Goal: Task Accomplishment & Management: Complete application form

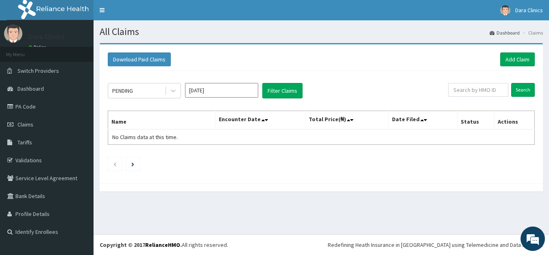
click at [24, 125] on span "Claims" at bounding box center [25, 124] width 16 height 7
click at [518, 58] on link "Add Claim" at bounding box center [517, 59] width 35 height 14
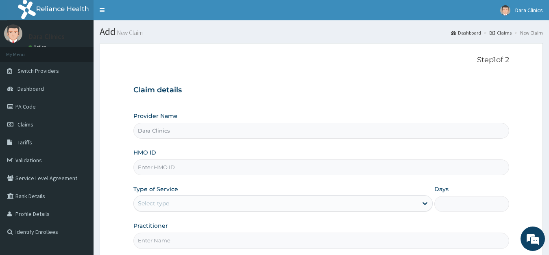
click at [179, 168] on input "HMO ID" at bounding box center [321, 167] width 376 height 16
type input "NTD/10007/E"
click at [229, 202] on div "Select type" at bounding box center [276, 203] width 284 height 13
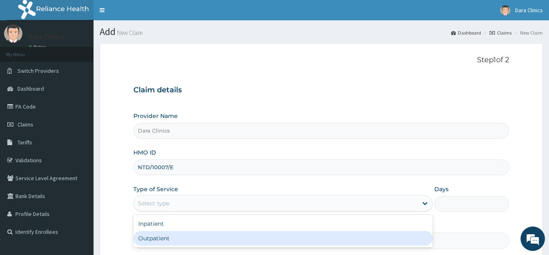
click at [194, 239] on div "Outpatient" at bounding box center [282, 238] width 299 height 15
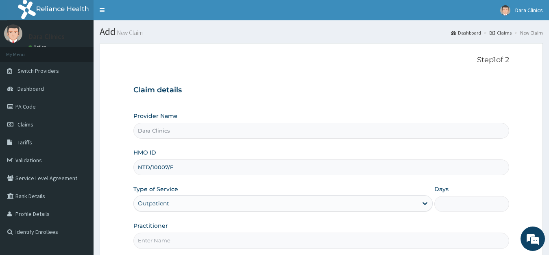
type input "1"
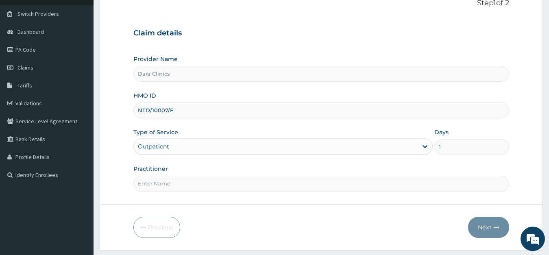
scroll to position [79, 0]
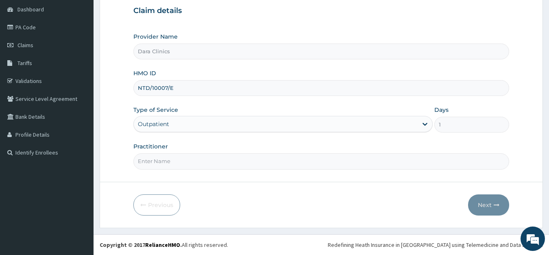
click at [179, 162] on input "Practitioner" at bounding box center [321, 161] width 376 height 16
type input "DRABIAH"
click at [477, 203] on button "Next" at bounding box center [488, 204] width 41 height 21
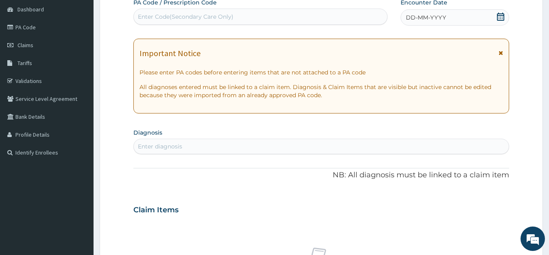
click at [502, 15] on icon at bounding box center [500, 17] width 7 height 8
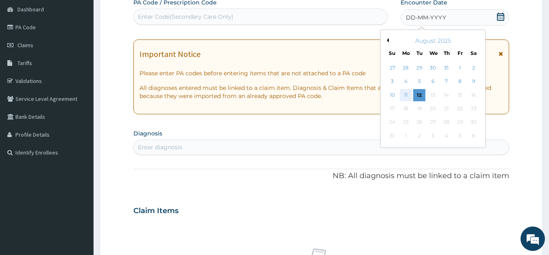
click at [403, 93] on div "11" at bounding box center [405, 95] width 12 height 12
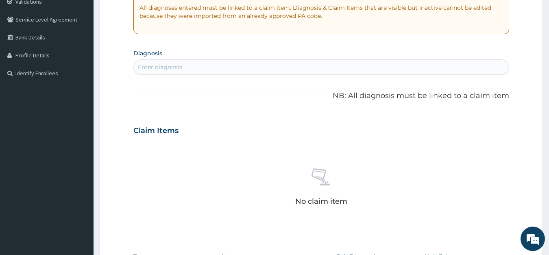
scroll to position [162, 0]
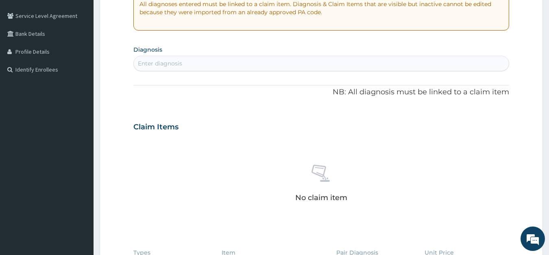
click at [187, 59] on div "Enter diagnosis" at bounding box center [321, 63] width 375 height 13
type input "UPPER RESPI"
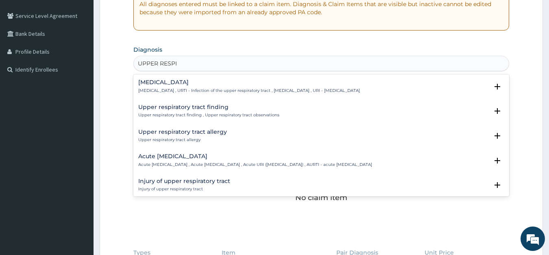
click at [181, 83] on h4 "[MEDICAL_DATA]" at bounding box center [248, 82] width 221 height 6
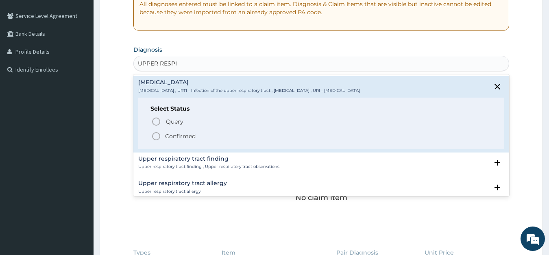
click at [156, 136] on icon "status option filled" at bounding box center [156, 136] width 10 height 10
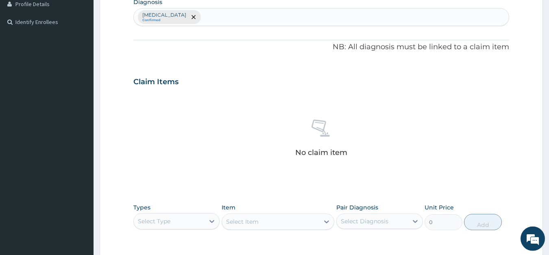
scroll to position [245, 0]
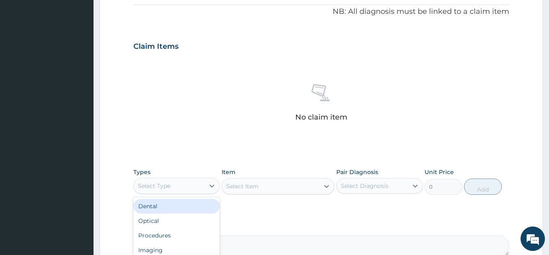
click at [153, 186] on div "Select Type" at bounding box center [154, 186] width 33 height 8
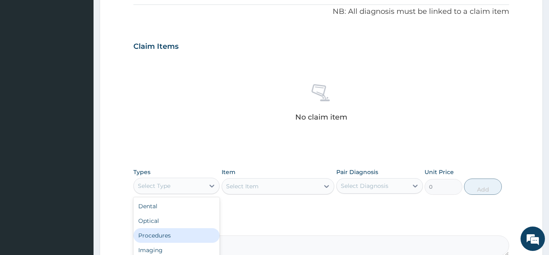
click at [162, 235] on div "Procedures" at bounding box center [176, 235] width 87 height 15
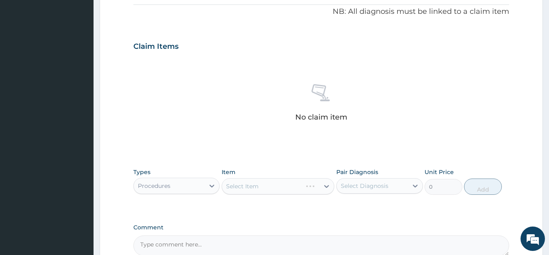
click at [278, 189] on div "Select Item" at bounding box center [277, 186] width 113 height 16
click at [277, 187] on div "Select Item" at bounding box center [270, 186] width 97 height 13
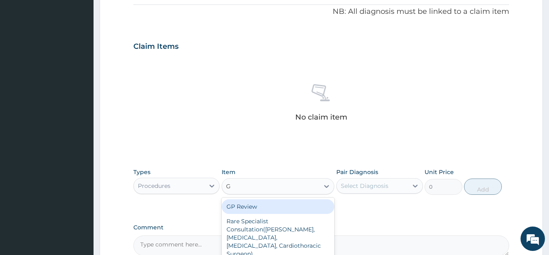
type input "GP"
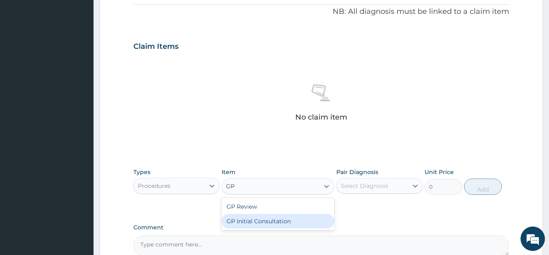
click at [258, 221] on div "GP Initial Consultation" at bounding box center [277, 221] width 113 height 15
type input "4000"
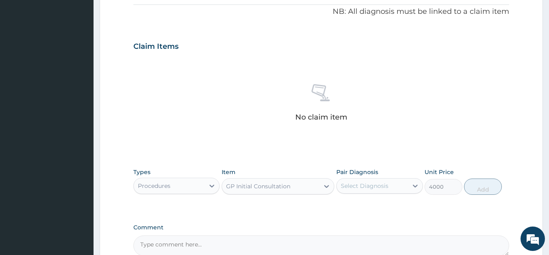
click at [367, 188] on div "Select Diagnosis" at bounding box center [365, 186] width 48 height 8
click at [367, 207] on label "[MEDICAL_DATA]" at bounding box center [374, 206] width 50 height 8
checkbox input "true"
click at [476, 187] on button "Add" at bounding box center [482, 186] width 37 height 16
type input "0"
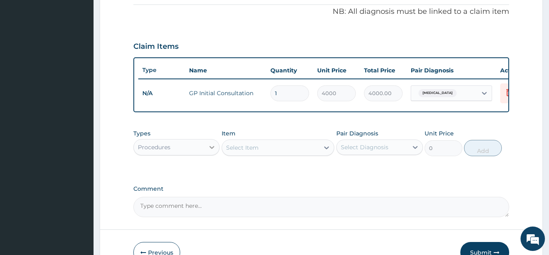
click at [209, 144] on icon at bounding box center [212, 147] width 8 height 8
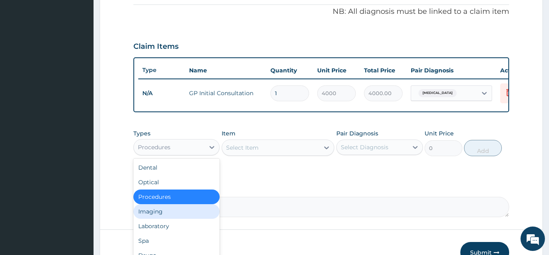
scroll to position [28, 0]
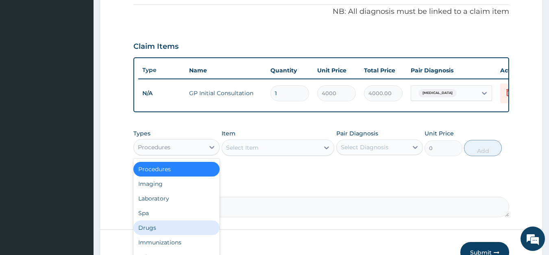
click at [156, 226] on div "Drugs" at bounding box center [176, 227] width 87 height 15
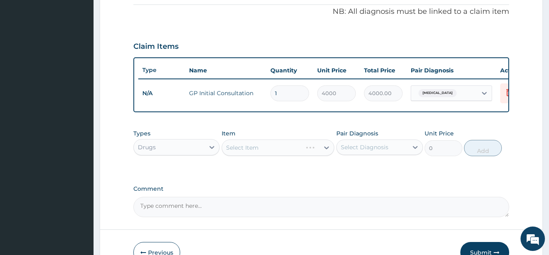
click at [271, 146] on div "Select Item" at bounding box center [277, 147] width 113 height 16
click at [254, 150] on div "Select Item" at bounding box center [277, 147] width 113 height 16
click at [254, 149] on div "Select Item" at bounding box center [242, 147] width 33 height 8
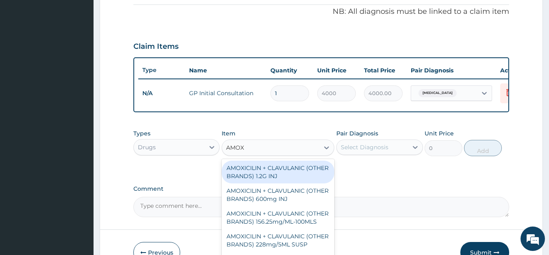
type input "AMOXI"
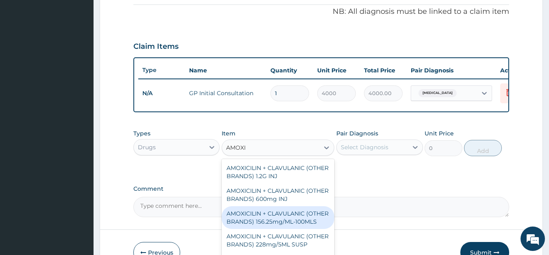
click at [282, 219] on div "AMOXICILIN + CLAVULANIC (OTHER BRANDS) 156.25mg/ML-100MLS" at bounding box center [277, 217] width 113 height 23
type input "2650"
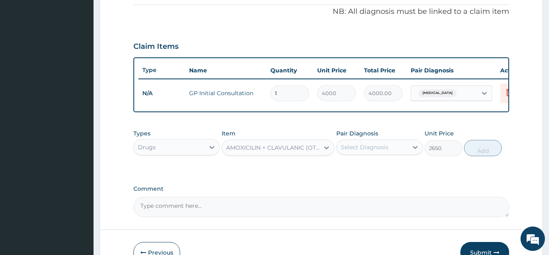
scroll to position [293, 0]
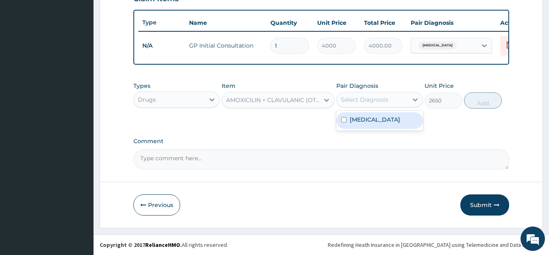
click at [368, 98] on div "Select Diagnosis" at bounding box center [365, 99] width 48 height 8
click at [364, 121] on label "[MEDICAL_DATA]" at bounding box center [374, 119] width 50 height 8
checkbox input "true"
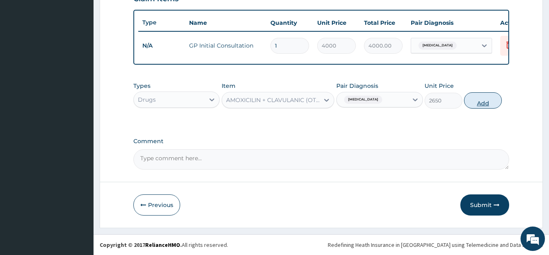
click at [489, 101] on button "Add" at bounding box center [482, 100] width 37 height 16
type input "0"
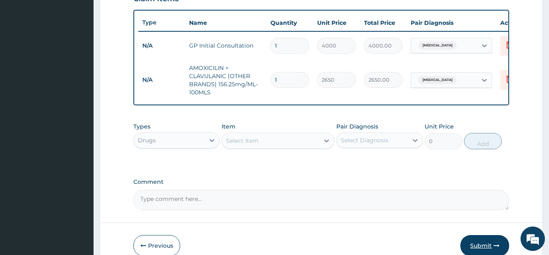
click at [482, 242] on button "Submit" at bounding box center [484, 245] width 49 height 21
